Goal: Information Seeking & Learning: Compare options

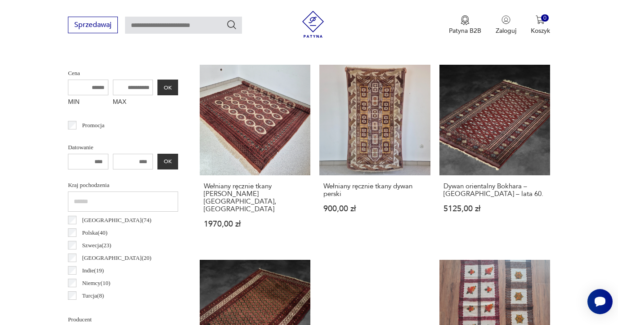
scroll to position [320, 0]
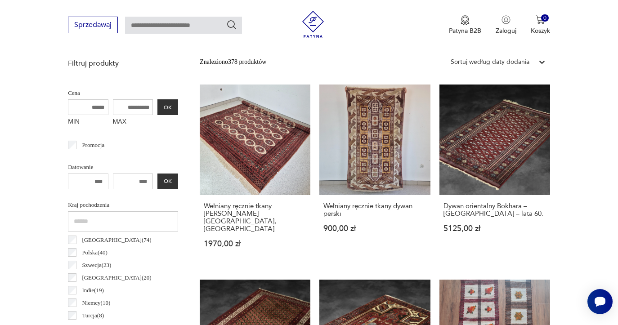
click at [125, 106] on input "MAX" at bounding box center [133, 107] width 40 height 16
type input "****"
click at [170, 109] on button "OK" at bounding box center [167, 107] width 21 height 16
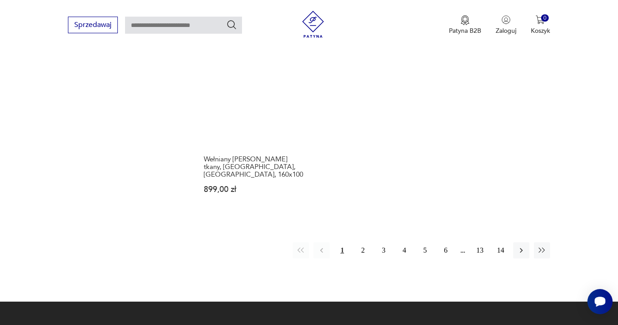
scroll to position [1321, 0]
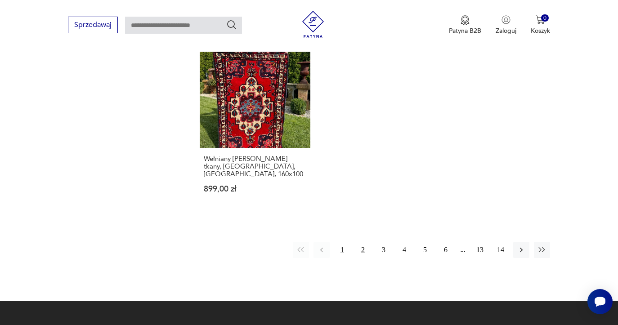
click at [359, 242] on button "2" at bounding box center [363, 250] width 16 height 16
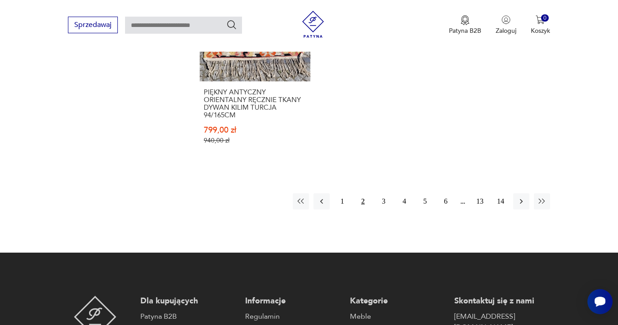
scroll to position [1417, 0]
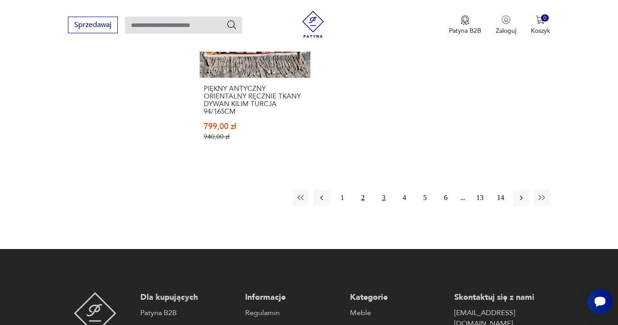
click at [381, 190] on button "3" at bounding box center [383, 198] width 16 height 16
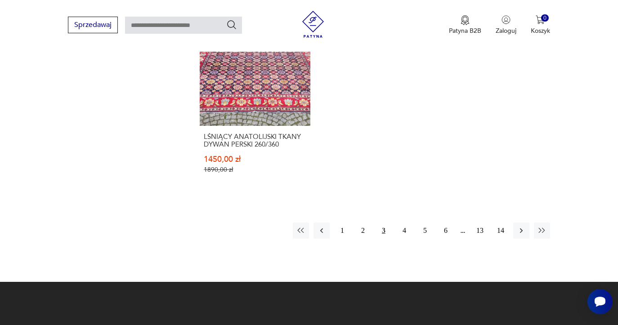
scroll to position [1358, 0]
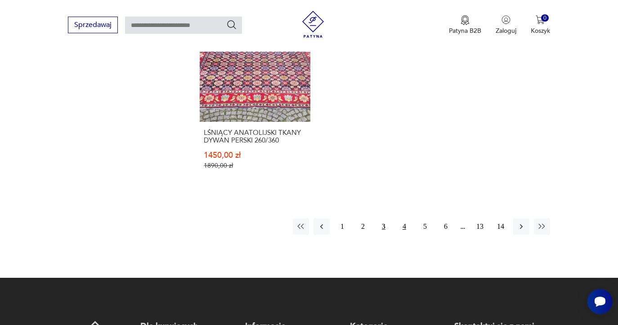
click at [406, 219] on button "4" at bounding box center [404, 227] width 16 height 16
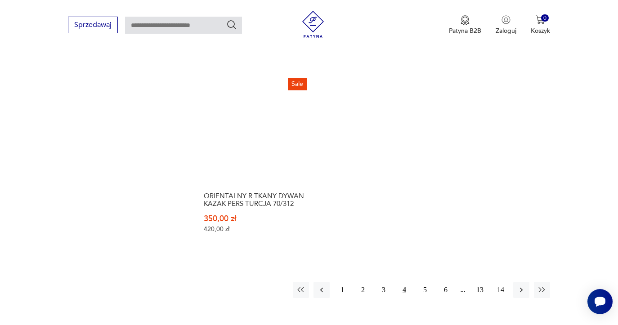
scroll to position [1305, 0]
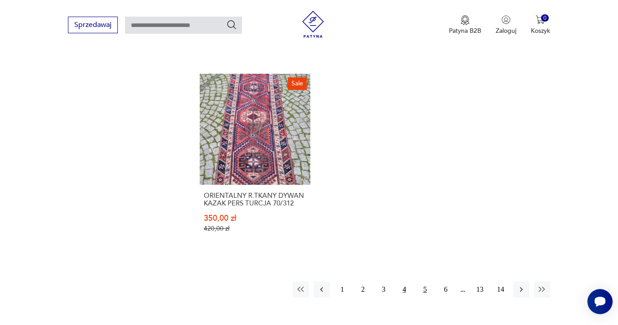
click at [421, 286] on button "5" at bounding box center [425, 289] width 16 height 16
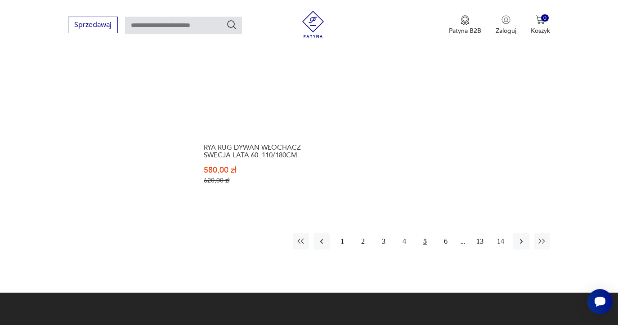
scroll to position [1330, 0]
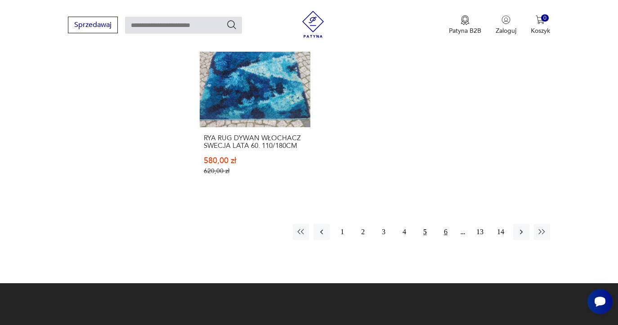
click at [446, 232] on button "6" at bounding box center [446, 232] width 16 height 16
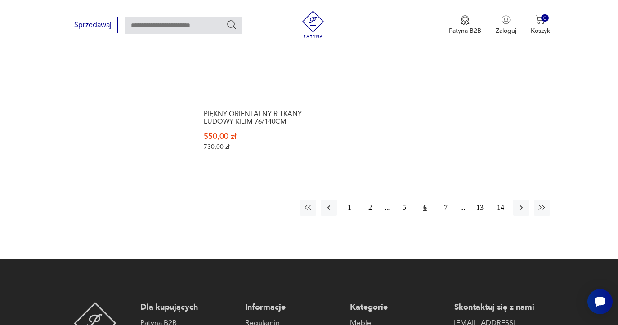
scroll to position [1388, 0]
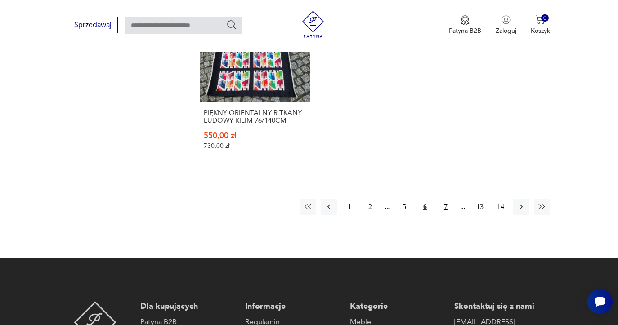
click at [444, 199] on button "7" at bounding box center [446, 207] width 16 height 16
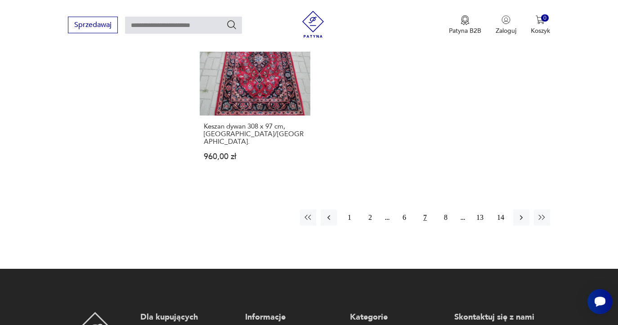
scroll to position [1324, 0]
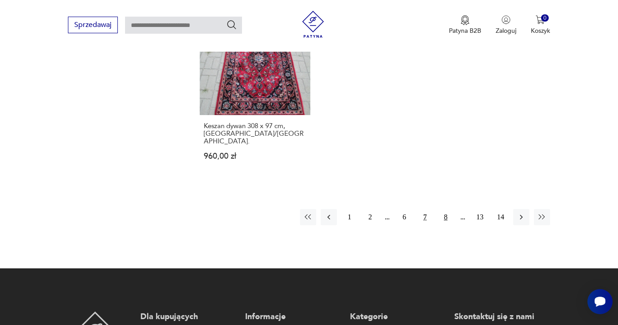
click at [443, 209] on button "8" at bounding box center [446, 217] width 16 height 16
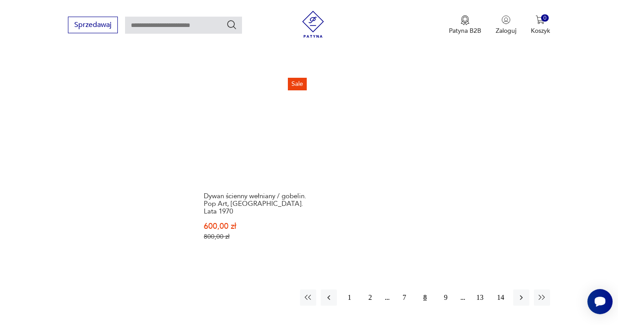
scroll to position [1251, 0]
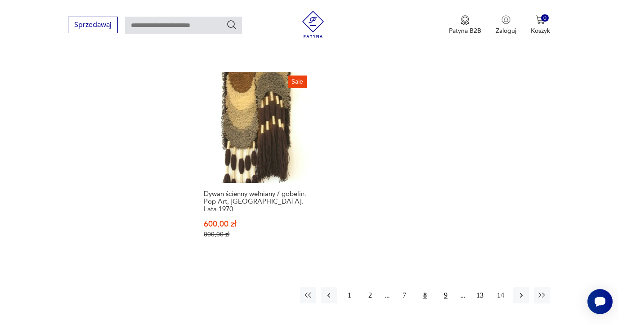
click at [447, 287] on button "9" at bounding box center [446, 295] width 16 height 16
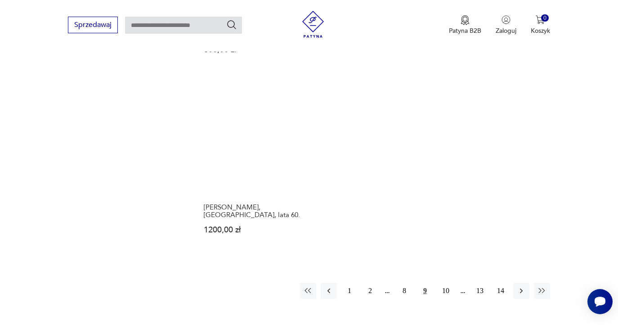
scroll to position [1240, 0]
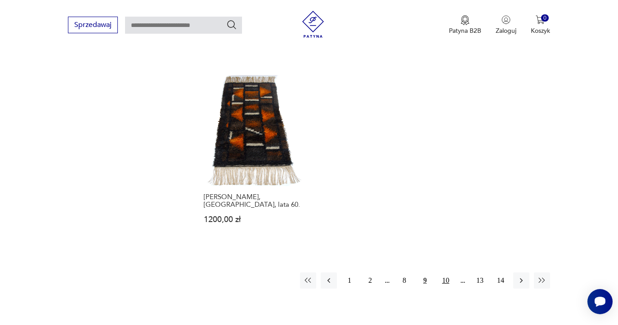
click at [447, 272] on button "10" at bounding box center [446, 280] width 16 height 16
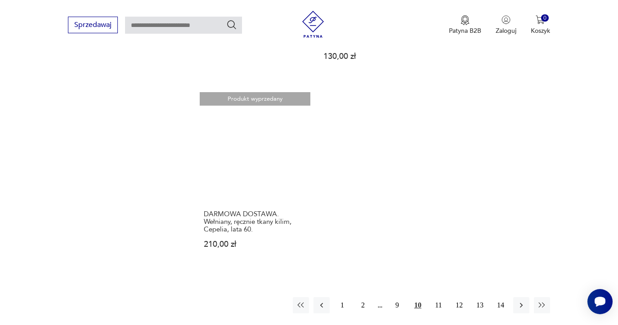
scroll to position [1244, 0]
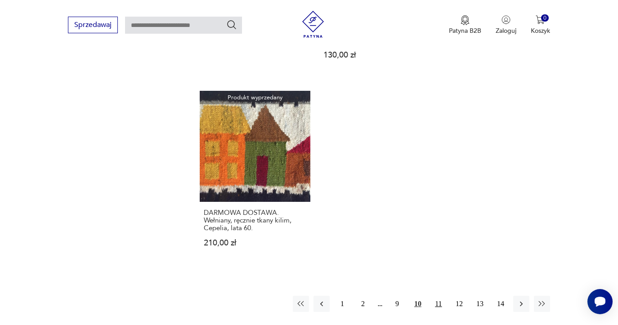
click at [437, 304] on button "11" at bounding box center [438, 304] width 16 height 16
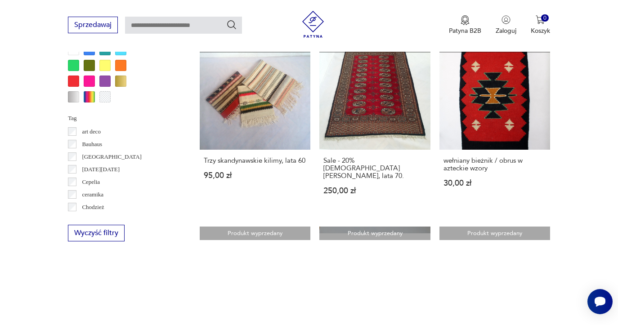
scroll to position [1483, 0]
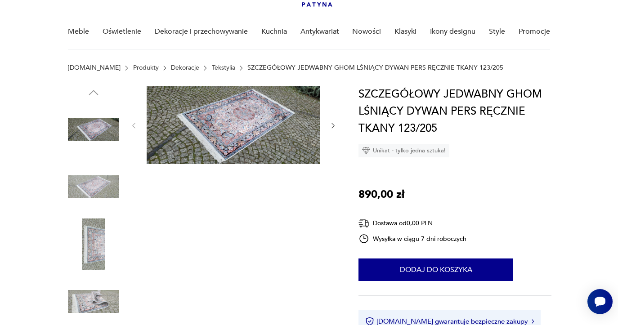
scroll to position [65, 0]
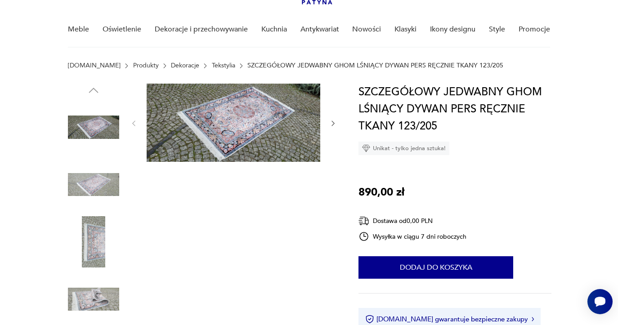
click at [109, 189] on img at bounding box center [93, 184] width 51 height 51
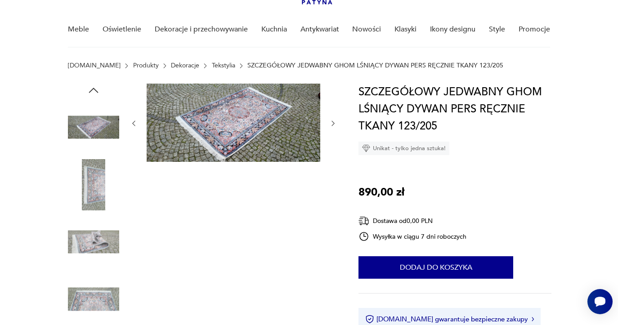
click at [205, 141] on img at bounding box center [234, 123] width 174 height 78
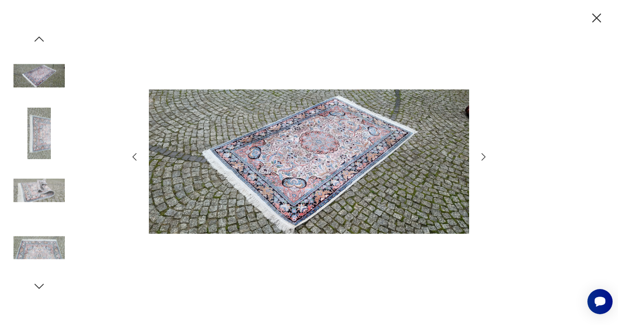
click at [48, 189] on img at bounding box center [38, 190] width 51 height 51
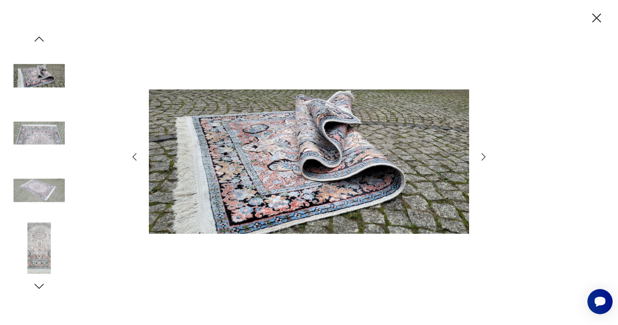
click at [34, 240] on img at bounding box center [38, 247] width 51 height 51
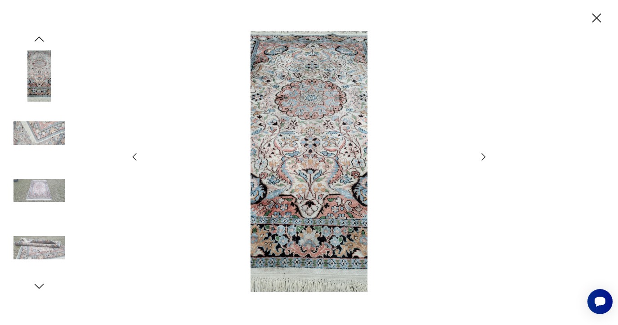
click at [597, 19] on icon "button" at bounding box center [596, 17] width 9 height 9
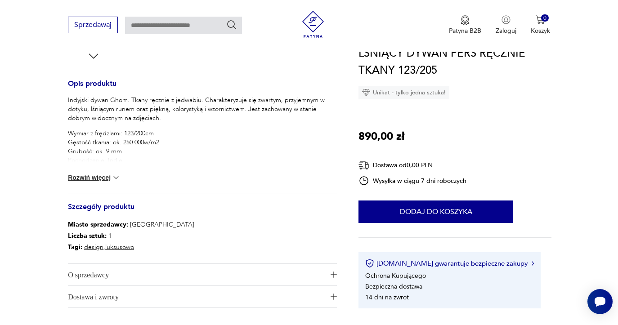
scroll to position [348, 0]
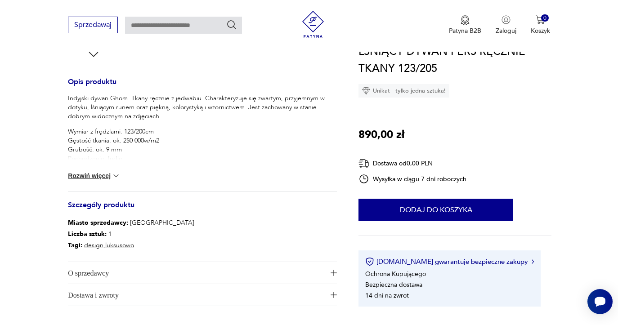
click at [86, 173] on button "Rozwiń więcej" at bounding box center [94, 175] width 52 height 9
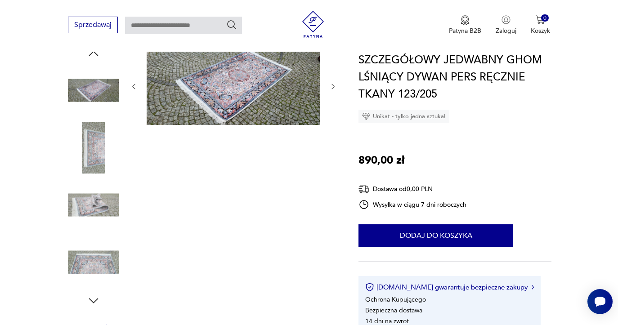
scroll to position [120, 0]
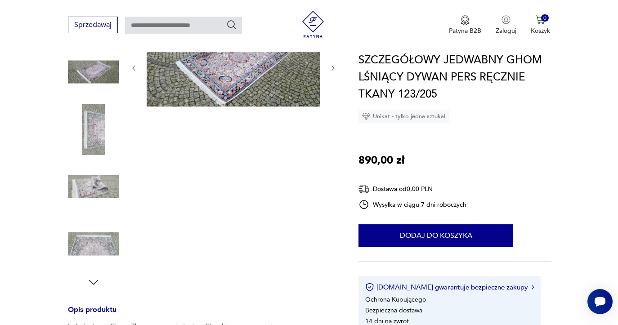
click at [92, 239] on img at bounding box center [93, 244] width 51 height 51
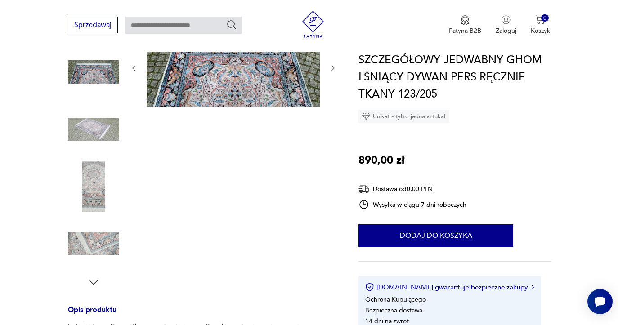
click at [211, 83] on img at bounding box center [234, 67] width 174 height 78
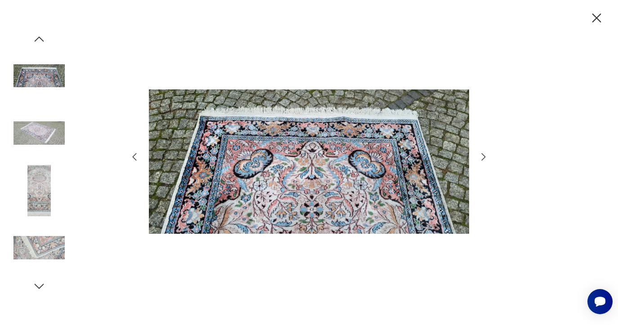
click at [481, 154] on icon "button" at bounding box center [483, 157] width 11 height 11
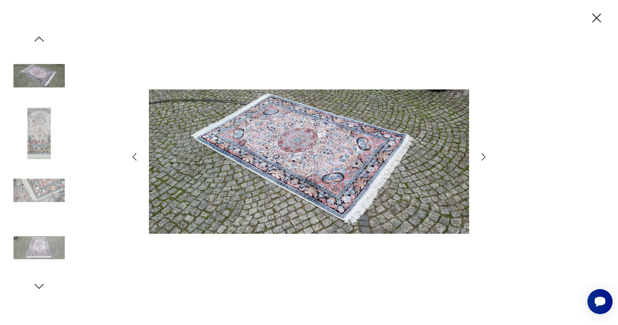
click at [481, 154] on icon "button" at bounding box center [483, 157] width 11 height 11
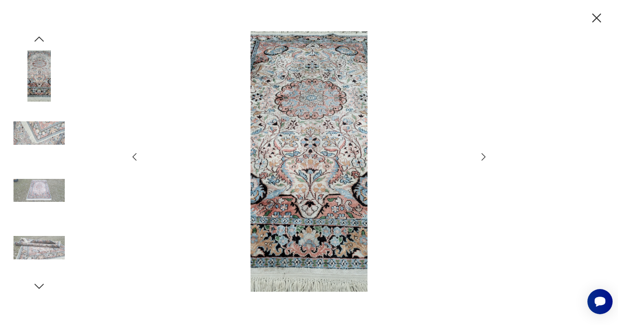
click at [481, 154] on icon "button" at bounding box center [483, 157] width 11 height 11
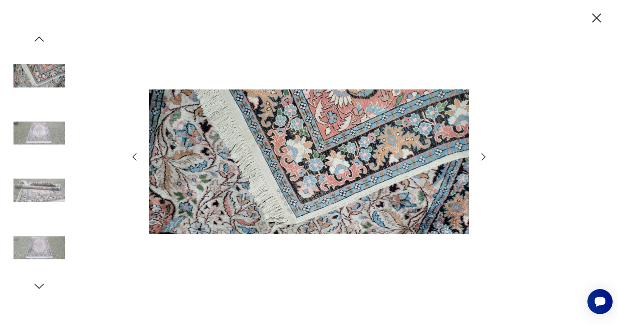
click at [481, 154] on icon "button" at bounding box center [483, 157] width 11 height 11
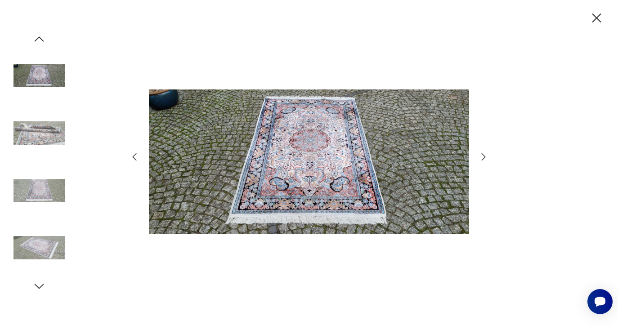
click at [481, 154] on icon "button" at bounding box center [483, 157] width 11 height 11
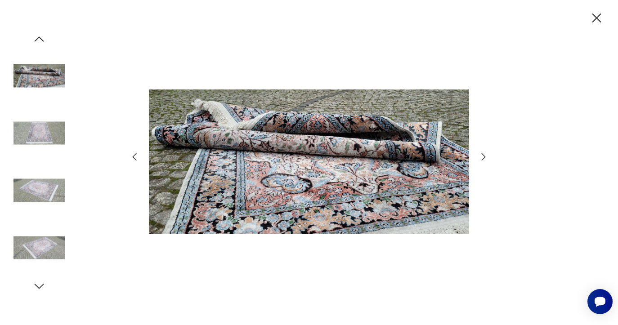
click at [481, 154] on icon "button" at bounding box center [483, 157] width 11 height 11
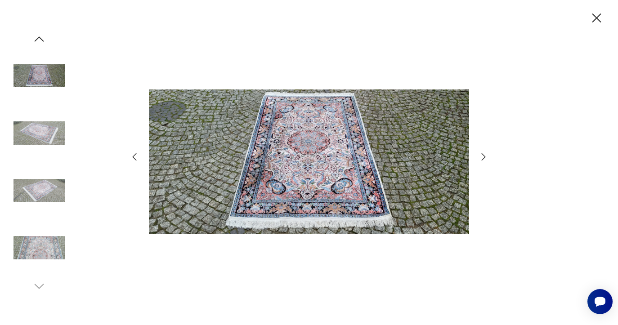
click at [481, 154] on icon "button" at bounding box center [483, 157] width 11 height 11
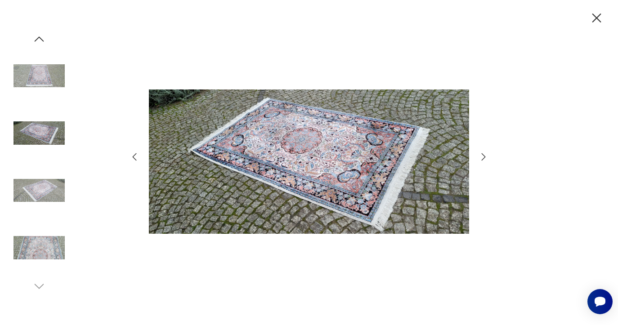
click at [593, 21] on icon "button" at bounding box center [596, 17] width 9 height 9
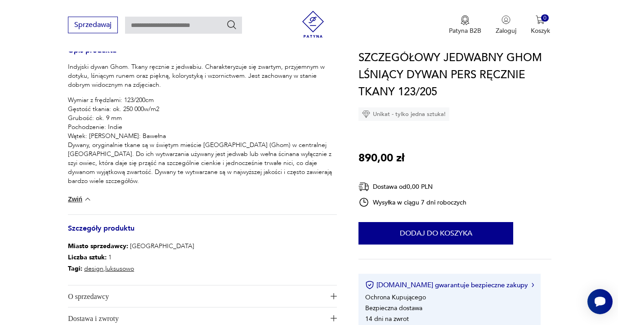
scroll to position [383, 0]
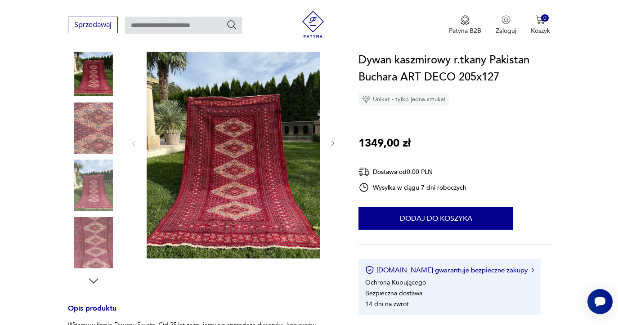
scroll to position [123, 0]
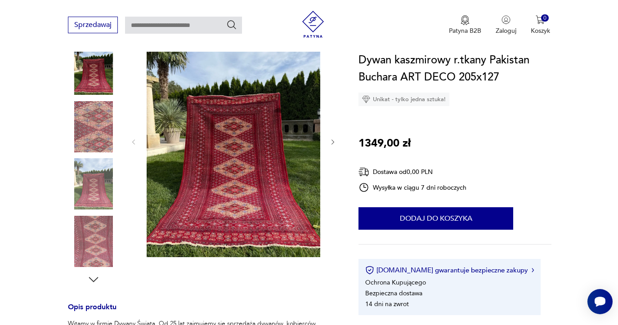
click at [95, 126] on img at bounding box center [93, 126] width 51 height 51
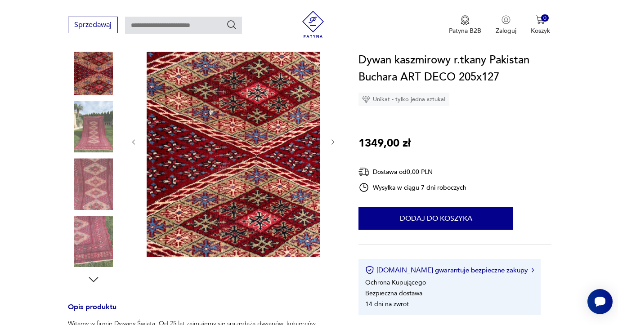
click at [105, 170] on img at bounding box center [93, 183] width 51 height 51
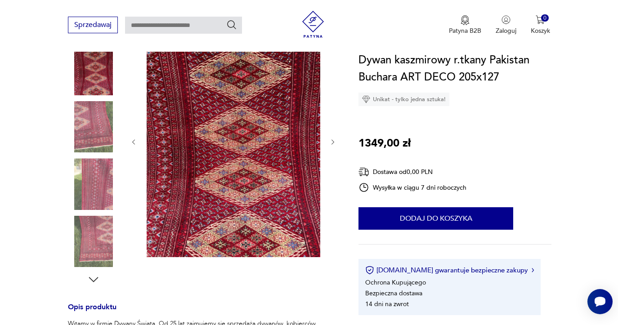
click at [96, 230] on img at bounding box center [93, 241] width 51 height 51
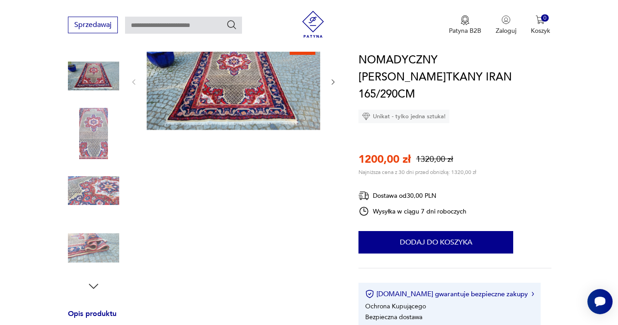
scroll to position [63, 0]
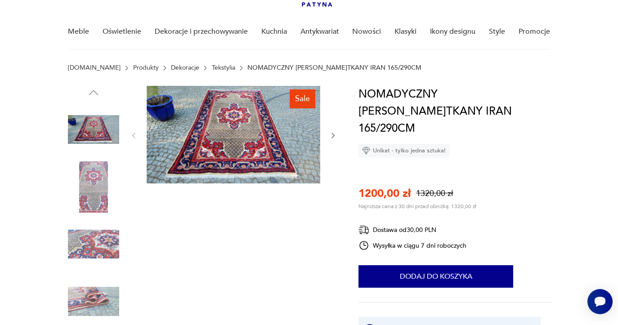
click at [195, 146] on img at bounding box center [234, 135] width 174 height 98
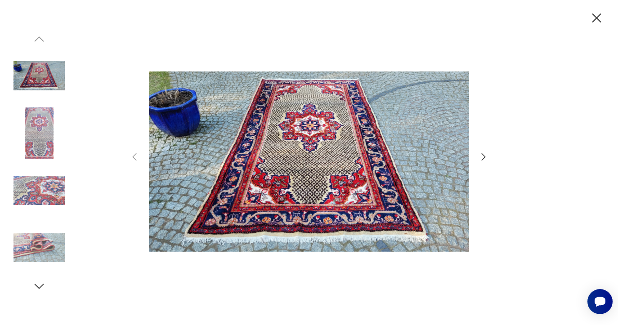
click at [484, 156] on icon "button" at bounding box center [484, 156] width 4 height 7
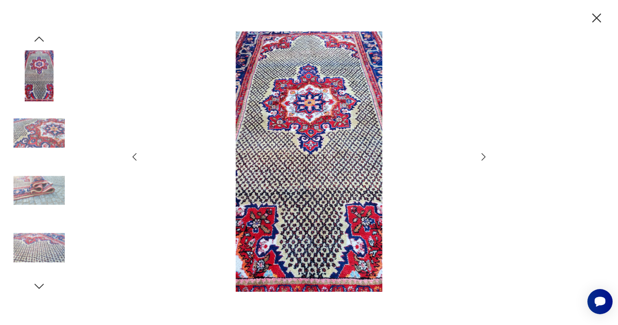
click at [484, 156] on icon "button" at bounding box center [484, 156] width 4 height 7
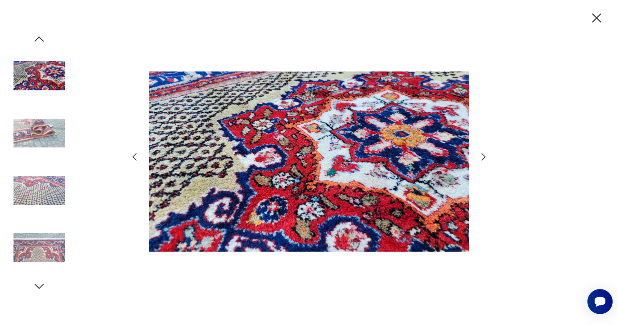
click at [484, 156] on icon "button" at bounding box center [484, 156] width 4 height 7
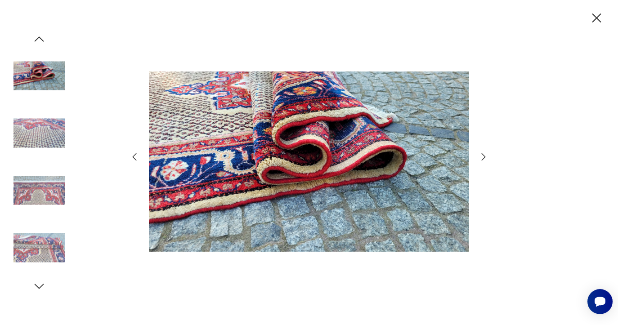
click at [484, 156] on icon "button" at bounding box center [484, 156] width 4 height 7
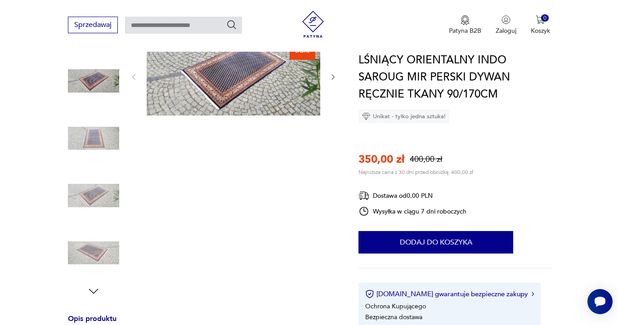
scroll to position [110, 0]
click at [89, 141] on img at bounding box center [93, 139] width 51 height 51
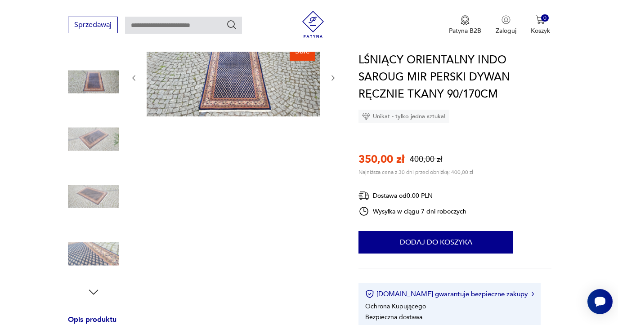
click at [226, 70] on img at bounding box center [234, 77] width 174 height 78
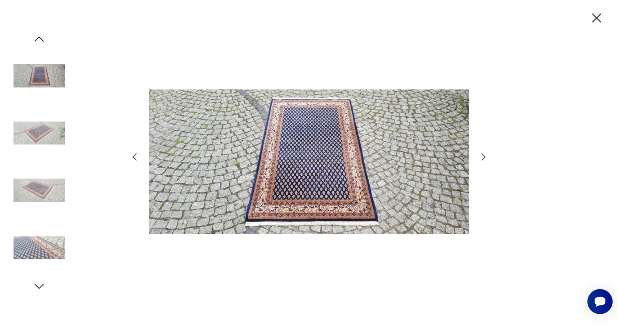
click at [486, 156] on icon "button" at bounding box center [483, 157] width 11 height 11
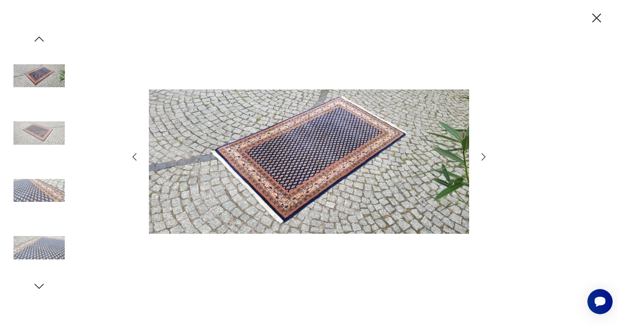
click at [486, 156] on icon "button" at bounding box center [483, 157] width 11 height 11
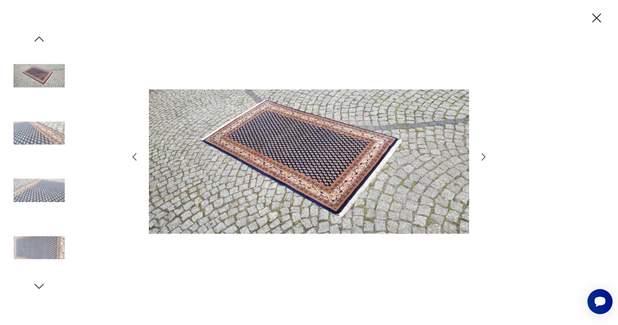
click at [486, 156] on icon "button" at bounding box center [483, 157] width 11 height 11
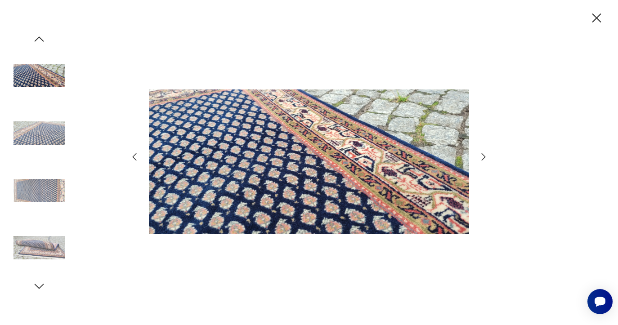
click at [486, 157] on icon "button" at bounding box center [483, 157] width 11 height 11
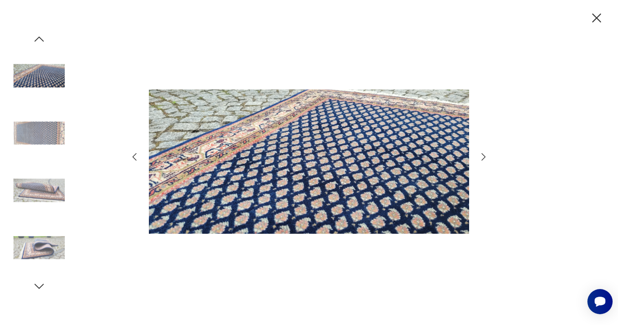
click at [486, 157] on icon "button" at bounding box center [483, 157] width 11 height 11
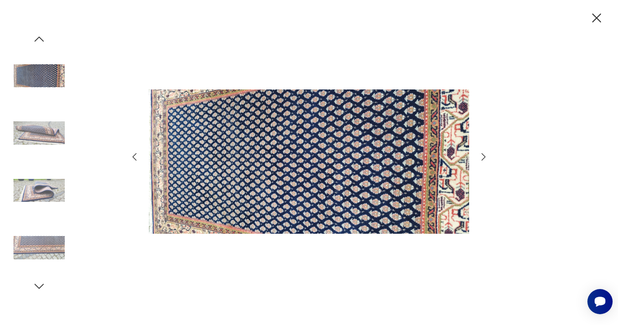
click at [595, 16] on icon "button" at bounding box center [597, 18] width 16 height 16
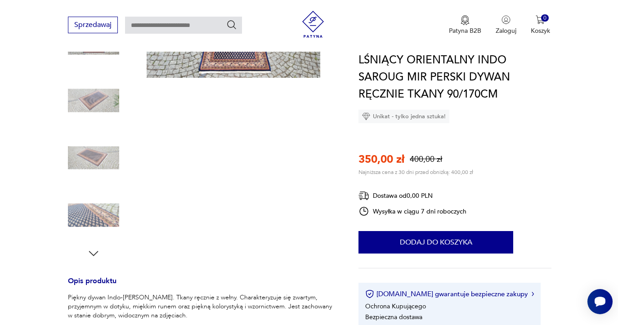
scroll to position [0, 0]
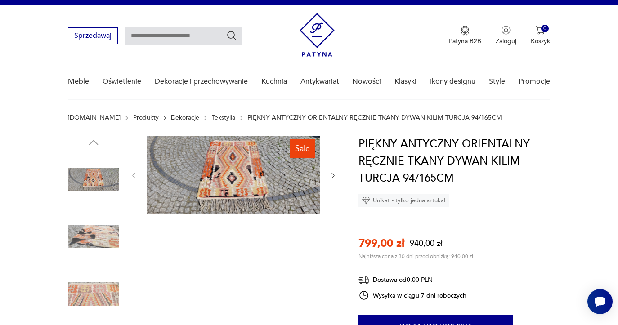
scroll to position [13, 0]
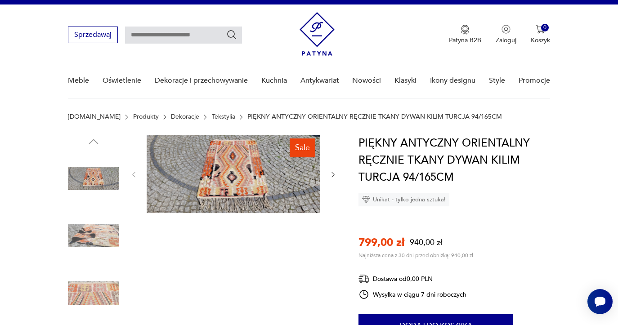
click at [115, 227] on img at bounding box center [93, 235] width 51 height 51
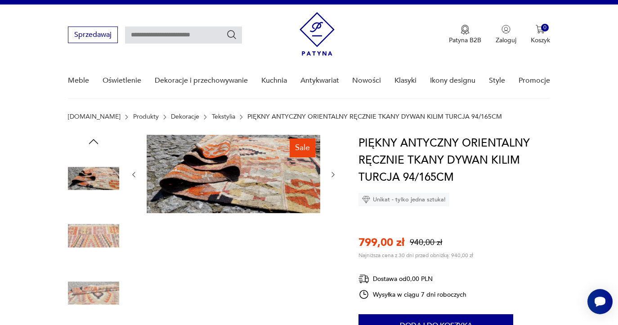
click at [98, 288] on img at bounding box center [93, 293] width 51 height 51
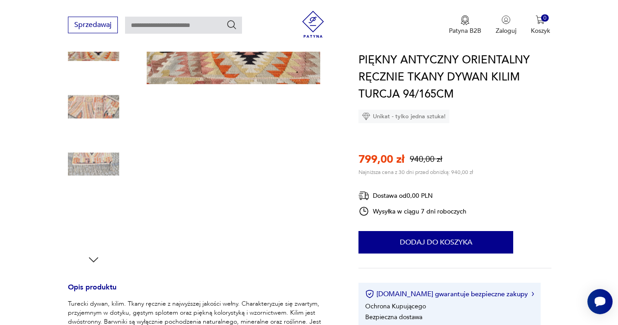
scroll to position [0, 0]
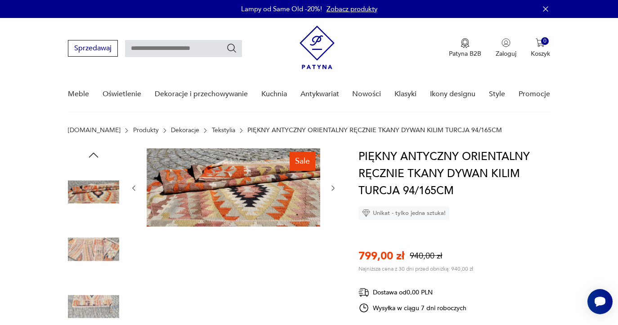
click at [98, 188] on img at bounding box center [93, 191] width 51 height 51
click at [253, 192] on img at bounding box center [234, 187] width 174 height 78
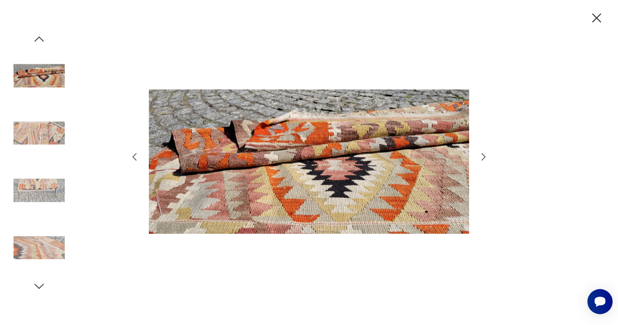
click at [480, 155] on icon "button" at bounding box center [483, 157] width 11 height 11
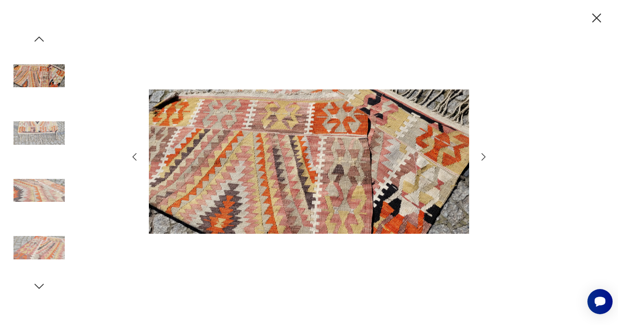
click at [480, 155] on icon "button" at bounding box center [483, 157] width 11 height 11
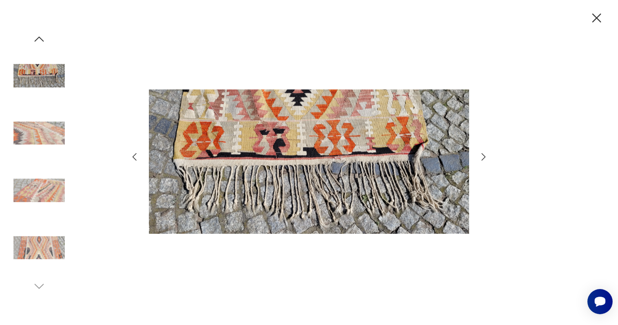
click at [480, 155] on icon "button" at bounding box center [483, 157] width 11 height 11
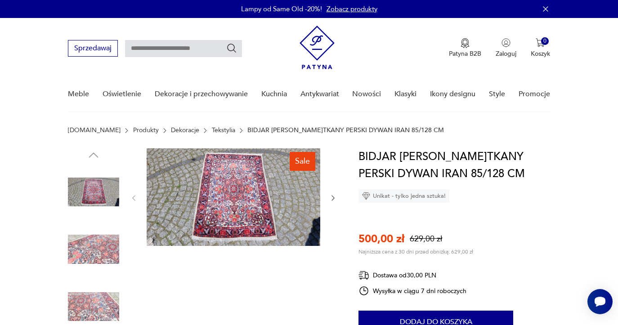
click at [84, 260] on img at bounding box center [93, 249] width 51 height 51
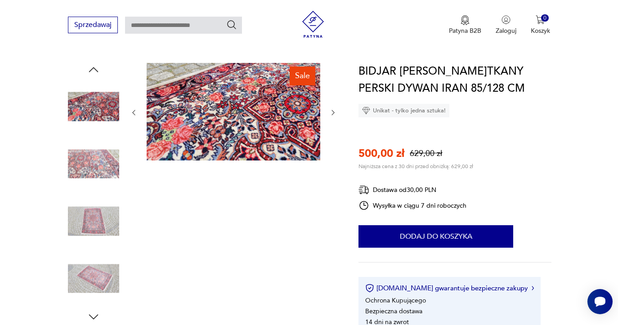
scroll to position [100, 0]
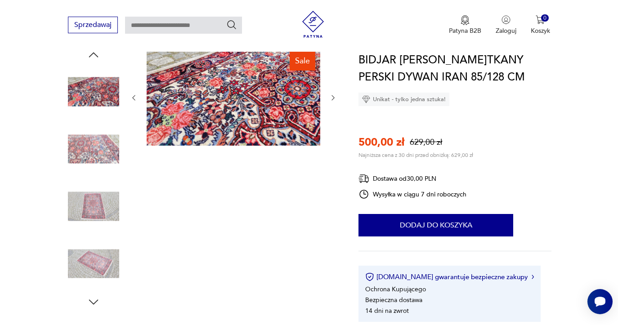
click at [100, 209] on img at bounding box center [93, 206] width 51 height 51
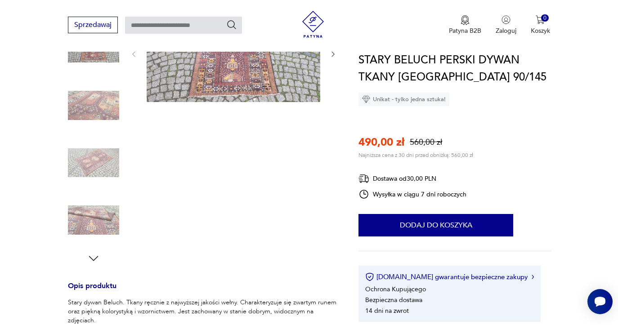
scroll to position [144, 0]
click at [233, 99] on img at bounding box center [234, 53] width 174 height 98
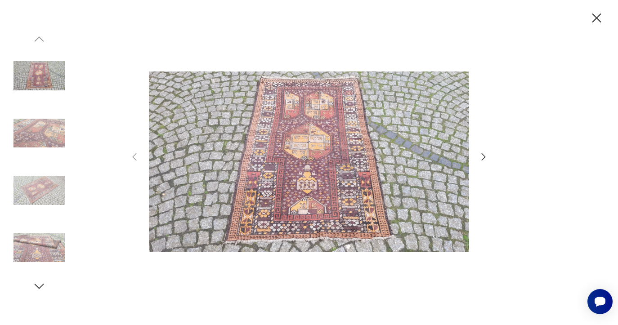
click at [42, 201] on img at bounding box center [38, 190] width 51 height 51
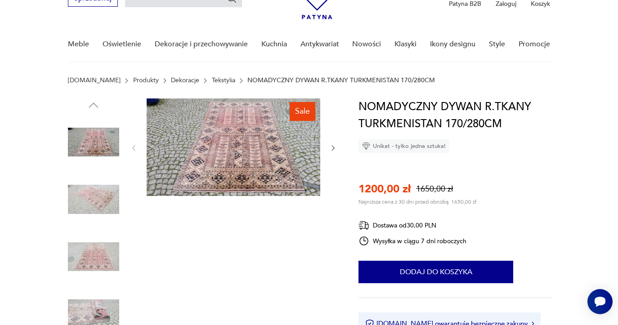
scroll to position [50, 0]
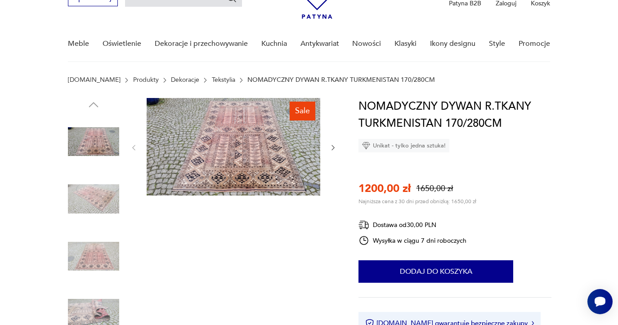
click at [97, 148] on img at bounding box center [93, 141] width 51 height 51
click at [230, 168] on img at bounding box center [234, 147] width 174 height 98
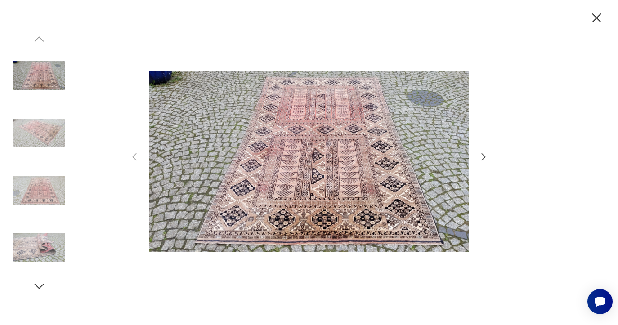
click at [41, 138] on img at bounding box center [38, 132] width 51 height 51
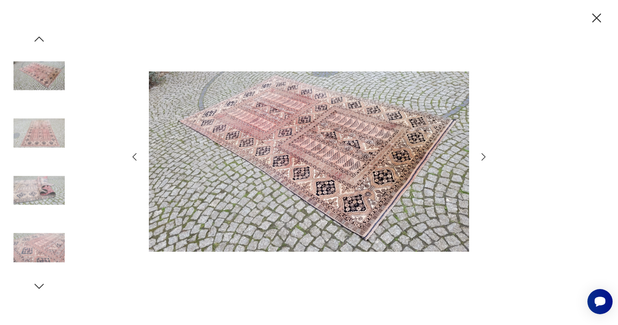
click at [40, 169] on img at bounding box center [38, 190] width 51 height 51
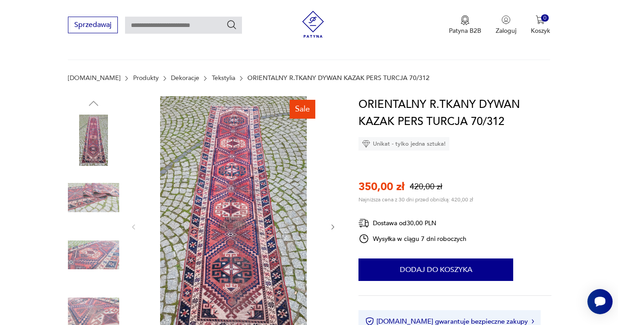
scroll to position [114, 0]
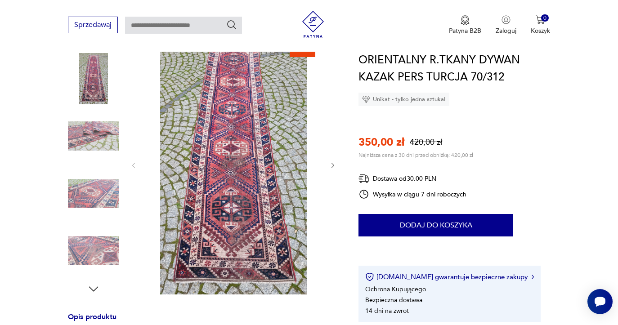
click at [248, 182] on img at bounding box center [234, 165] width 174 height 260
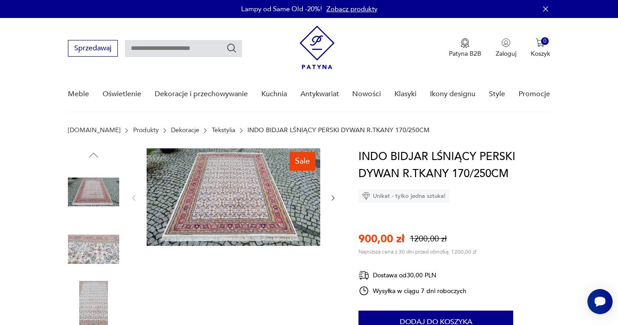
click at [98, 182] on img at bounding box center [93, 191] width 51 height 51
click at [271, 203] on img at bounding box center [234, 197] width 174 height 98
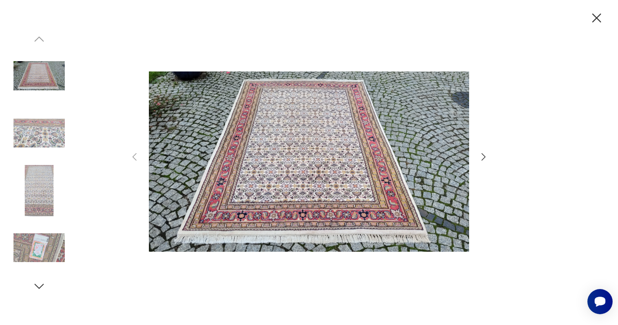
click at [484, 158] on icon "button" at bounding box center [484, 156] width 4 height 7
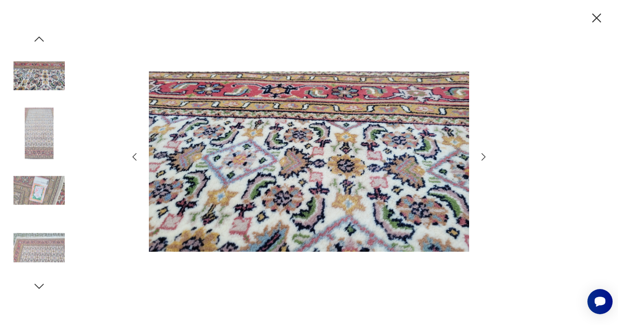
click at [484, 157] on icon "button" at bounding box center [484, 156] width 4 height 7
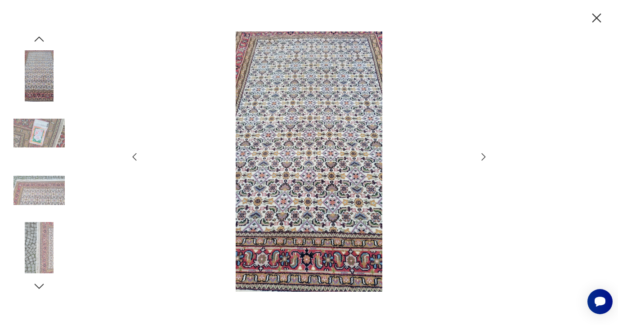
click at [484, 157] on icon "button" at bounding box center [484, 156] width 4 height 7
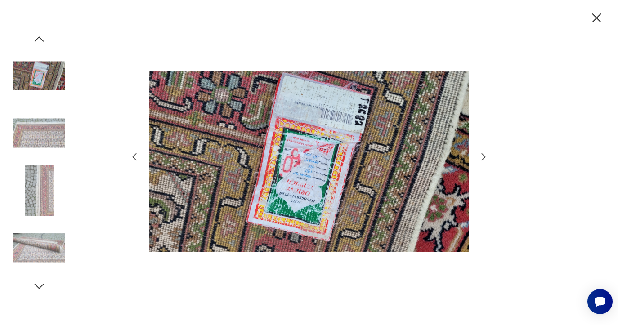
click at [484, 157] on icon "button" at bounding box center [484, 156] width 4 height 7
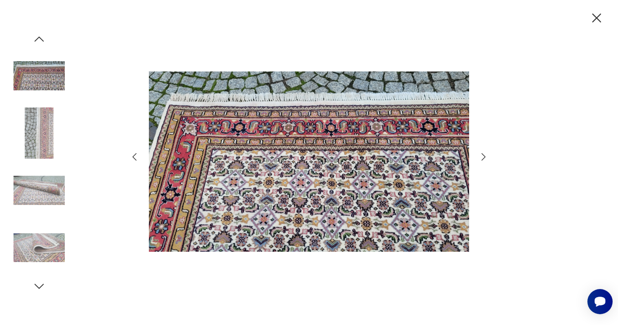
click at [484, 157] on icon "button" at bounding box center [484, 156] width 4 height 7
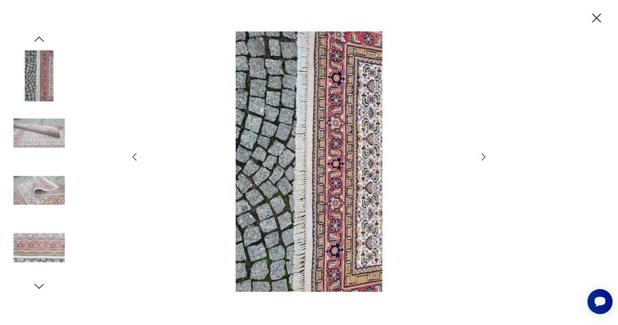
click at [484, 157] on icon "button" at bounding box center [484, 156] width 4 height 7
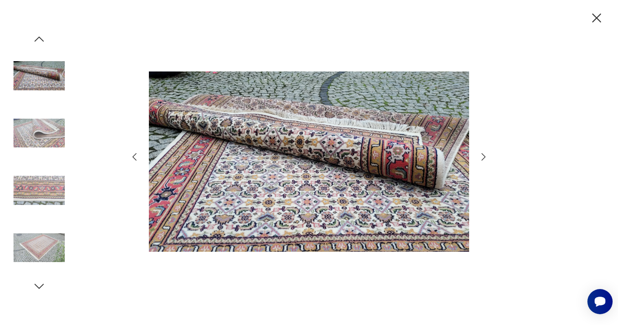
click at [484, 157] on icon "button" at bounding box center [484, 156] width 4 height 7
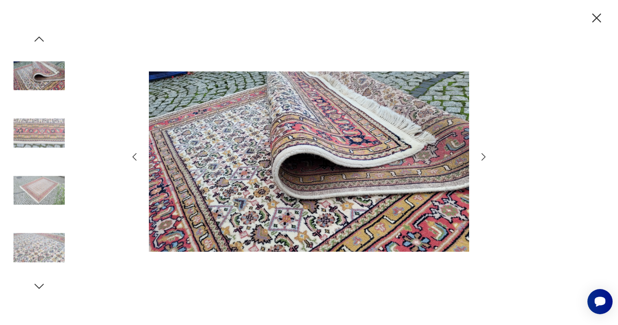
click at [484, 157] on icon "button" at bounding box center [484, 156] width 4 height 7
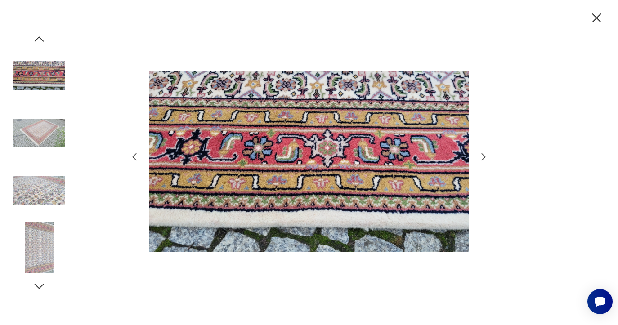
click at [484, 157] on icon "button" at bounding box center [483, 157] width 11 height 11
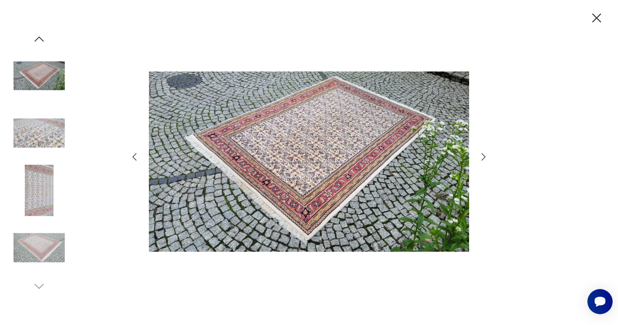
click at [590, 16] on icon "button" at bounding box center [597, 18] width 16 height 16
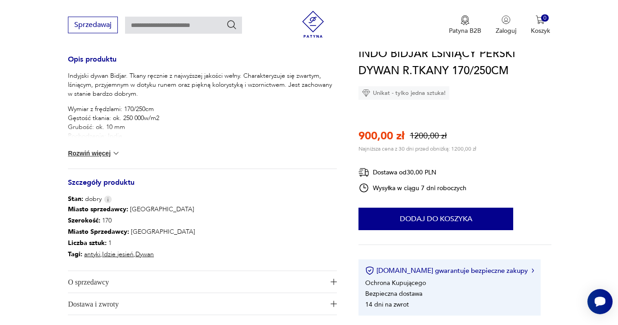
scroll to position [353, 0]
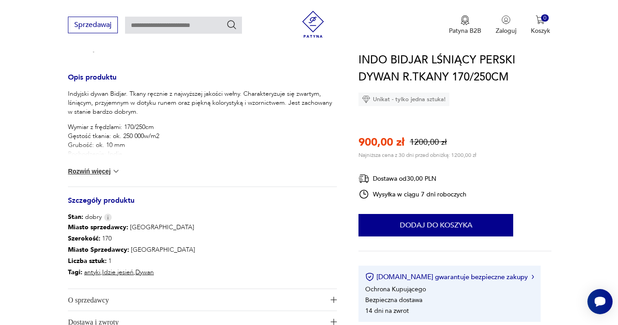
click at [85, 175] on button "Rozwiń więcej" at bounding box center [94, 171] width 52 height 9
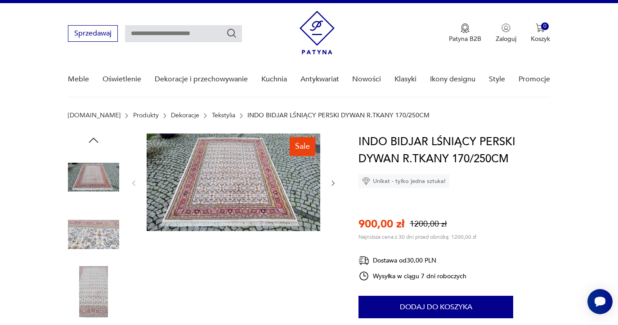
scroll to position [17, 0]
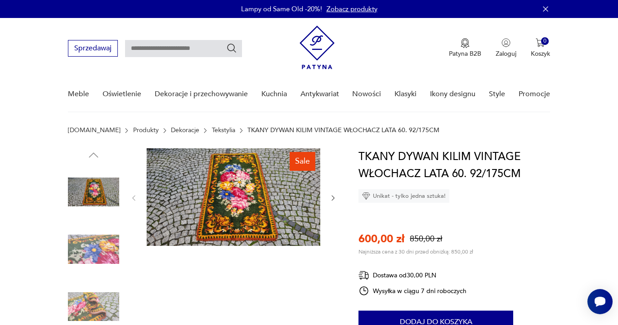
click at [101, 245] on img at bounding box center [93, 249] width 51 height 51
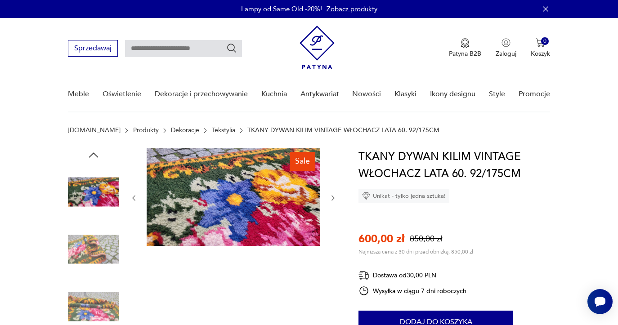
click at [91, 304] on img at bounding box center [93, 306] width 51 height 51
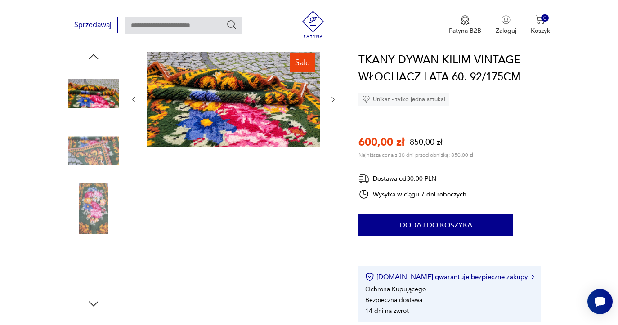
scroll to position [143, 0]
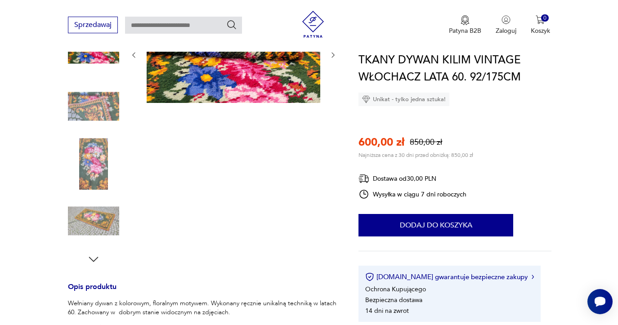
click at [202, 63] on img at bounding box center [234, 54] width 174 height 98
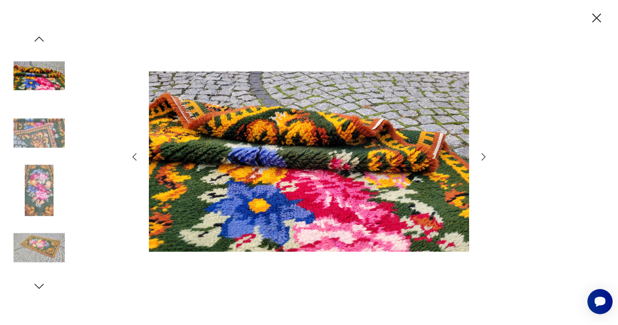
click at [482, 159] on icon "button" at bounding box center [483, 157] width 11 height 11
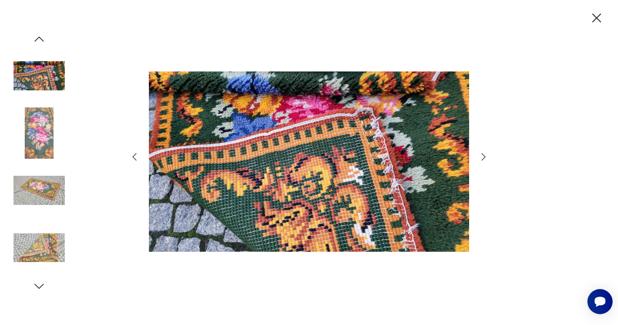
click at [482, 158] on icon "button" at bounding box center [483, 157] width 11 height 11
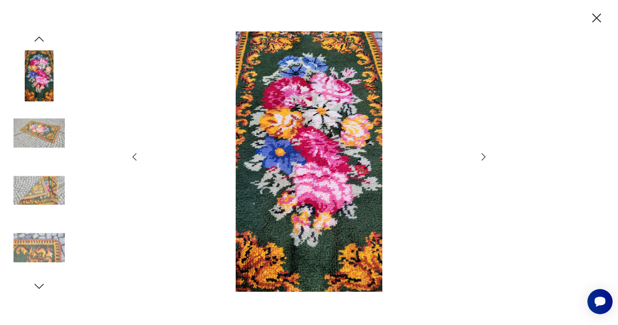
click at [482, 158] on icon "button" at bounding box center [483, 157] width 11 height 11
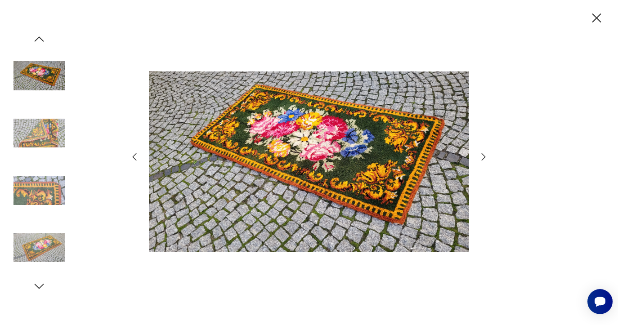
click at [482, 158] on icon "button" at bounding box center [483, 157] width 11 height 11
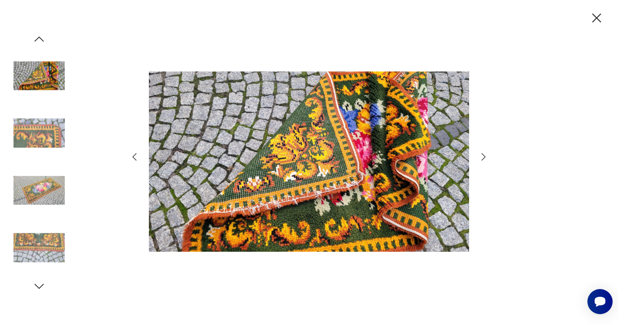
click at [482, 158] on icon "button" at bounding box center [483, 157] width 11 height 11
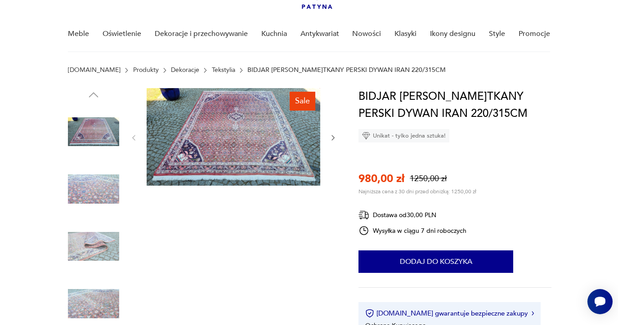
scroll to position [58, 0]
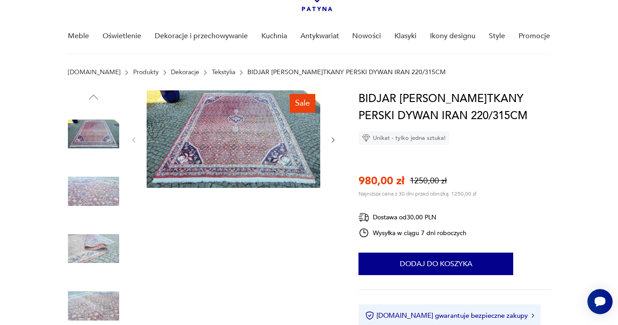
click at [240, 138] on img at bounding box center [234, 139] width 174 height 98
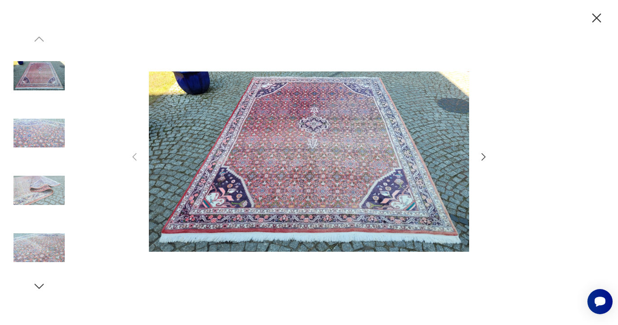
click at [484, 151] on div at bounding box center [309, 162] width 360 height 262
click at [483, 153] on icon "button" at bounding box center [483, 157] width 11 height 11
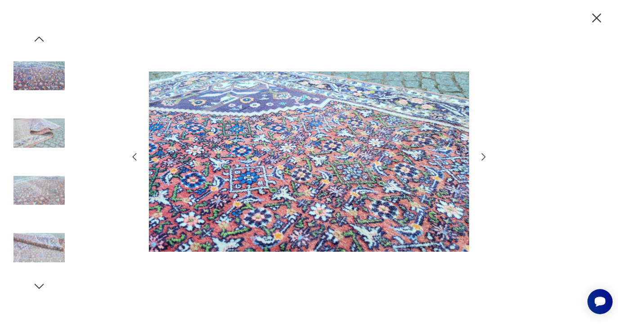
click at [483, 153] on icon "button" at bounding box center [483, 157] width 11 height 11
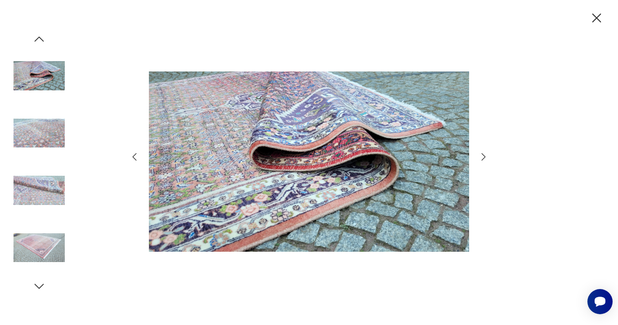
click at [483, 153] on icon "button" at bounding box center [483, 157] width 11 height 11
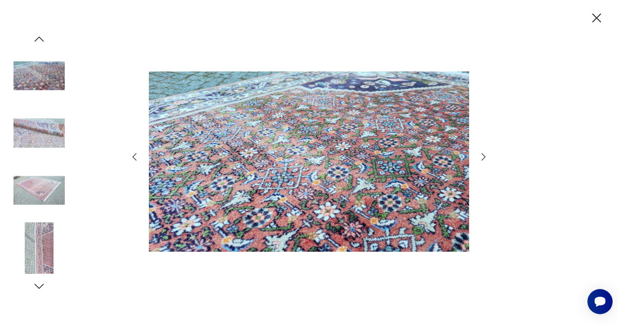
click at [483, 153] on icon "button" at bounding box center [483, 157] width 11 height 11
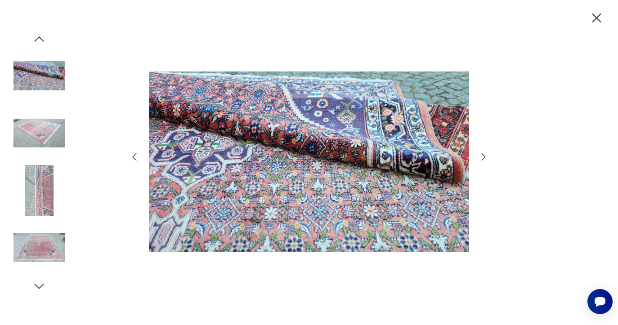
click at [483, 153] on icon "button" at bounding box center [483, 157] width 11 height 11
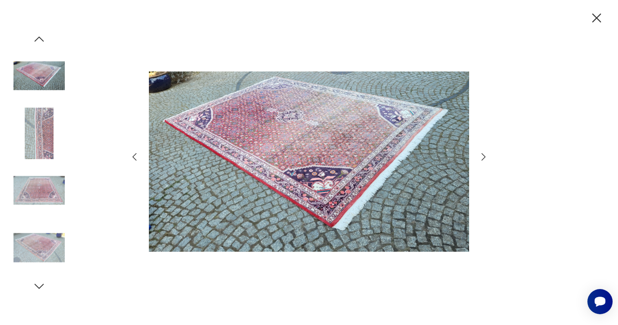
click at [483, 153] on icon "button" at bounding box center [483, 157] width 11 height 11
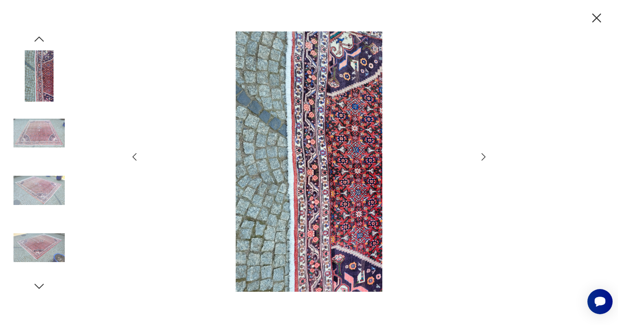
click at [600, 17] on icon "button" at bounding box center [597, 18] width 16 height 16
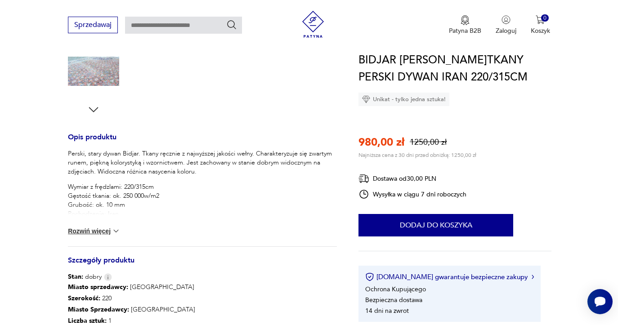
scroll to position [295, 0]
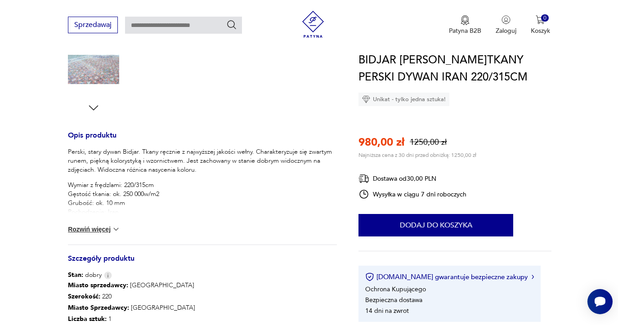
click at [109, 228] on button "Rozwiń więcej" at bounding box center [94, 229] width 52 height 9
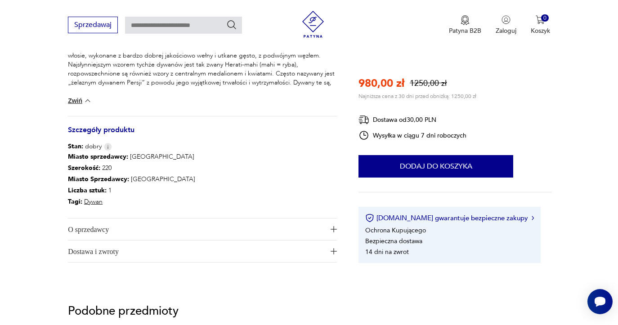
scroll to position [520, 0]
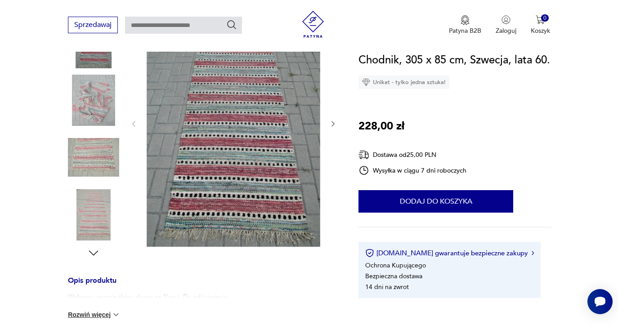
scroll to position [150, 0]
click at [95, 107] on img at bounding box center [93, 99] width 51 height 51
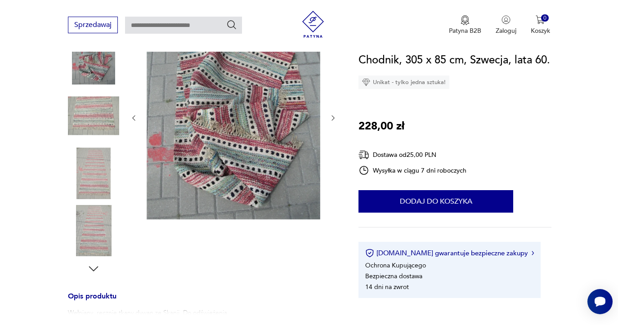
scroll to position [128, 0]
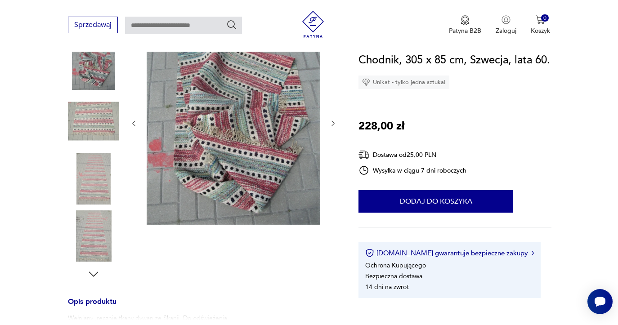
click at [334, 123] on icon "button" at bounding box center [333, 124] width 8 height 8
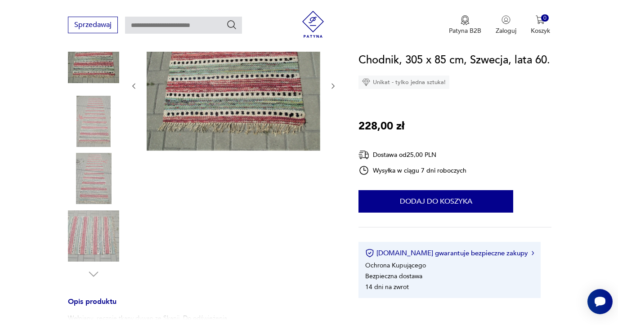
click at [334, 123] on div at bounding box center [233, 86] width 207 height 132
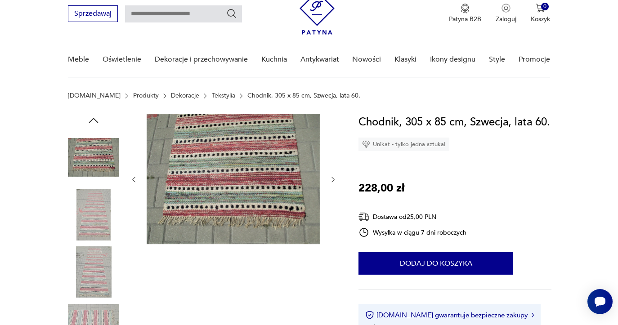
scroll to position [35, 0]
click at [278, 173] on img at bounding box center [234, 178] width 174 height 130
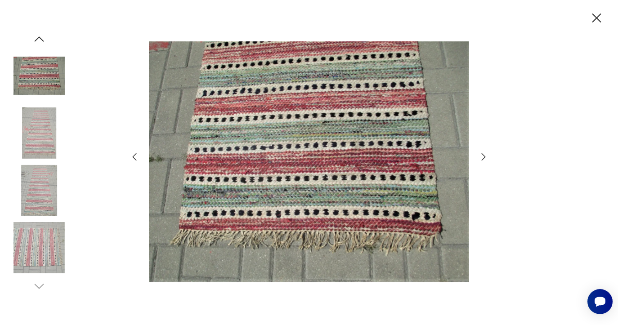
click at [483, 156] on icon "button" at bounding box center [483, 157] width 11 height 11
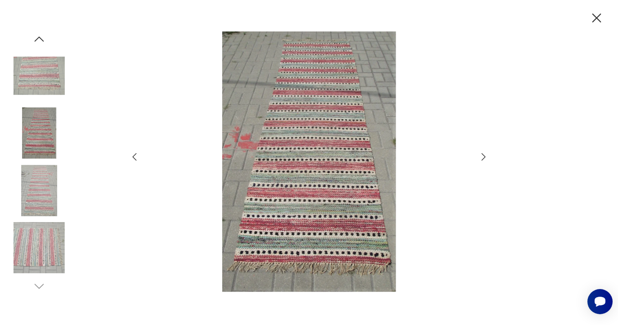
click at [483, 156] on icon "button" at bounding box center [483, 157] width 11 height 11
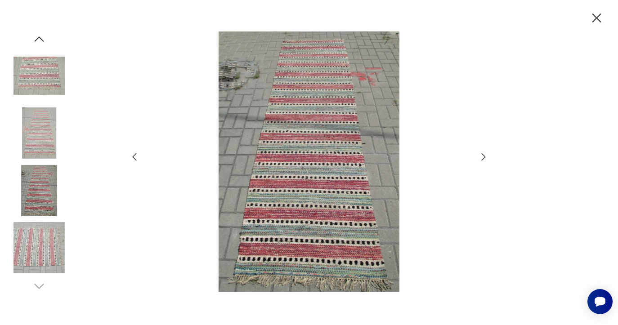
click at [483, 156] on icon "button" at bounding box center [483, 157] width 11 height 11
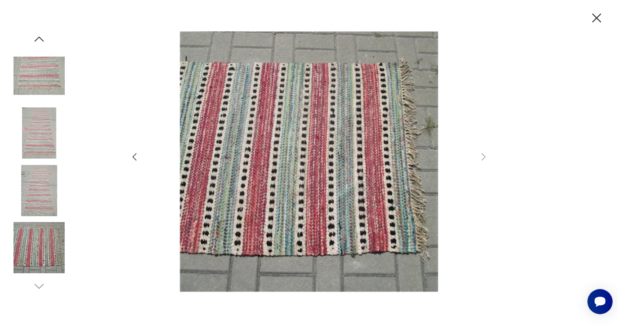
click at [596, 21] on icon "button" at bounding box center [597, 18] width 16 height 16
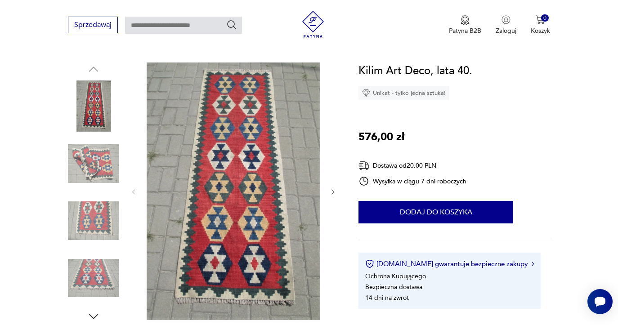
scroll to position [89, 0]
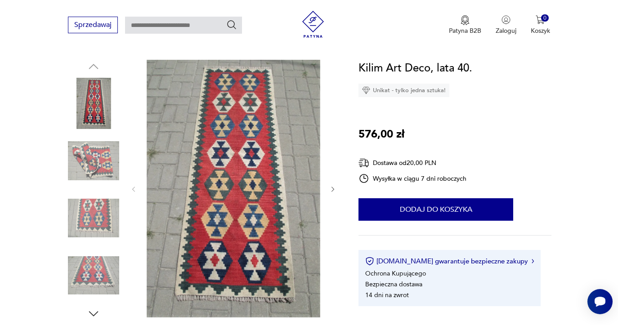
click at [329, 188] on icon "button" at bounding box center [333, 190] width 8 height 8
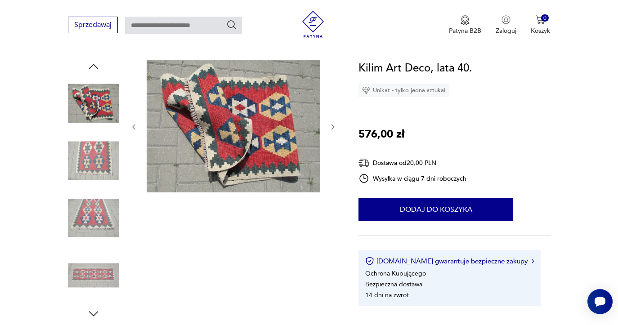
click at [331, 127] on icon "button" at bounding box center [333, 127] width 8 height 8
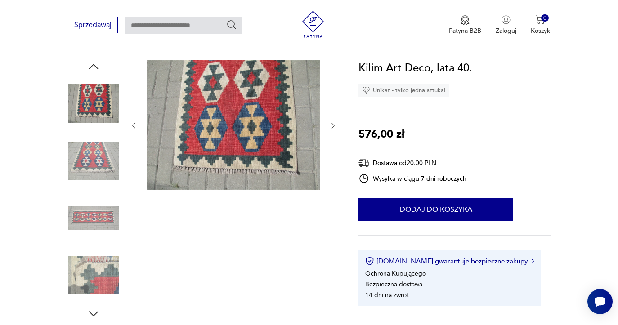
click at [331, 127] on icon "button" at bounding box center [333, 126] width 8 height 8
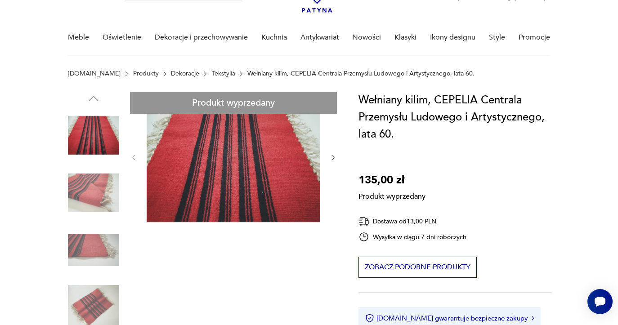
scroll to position [94, 0]
